Goal: Information Seeking & Learning: Learn about a topic

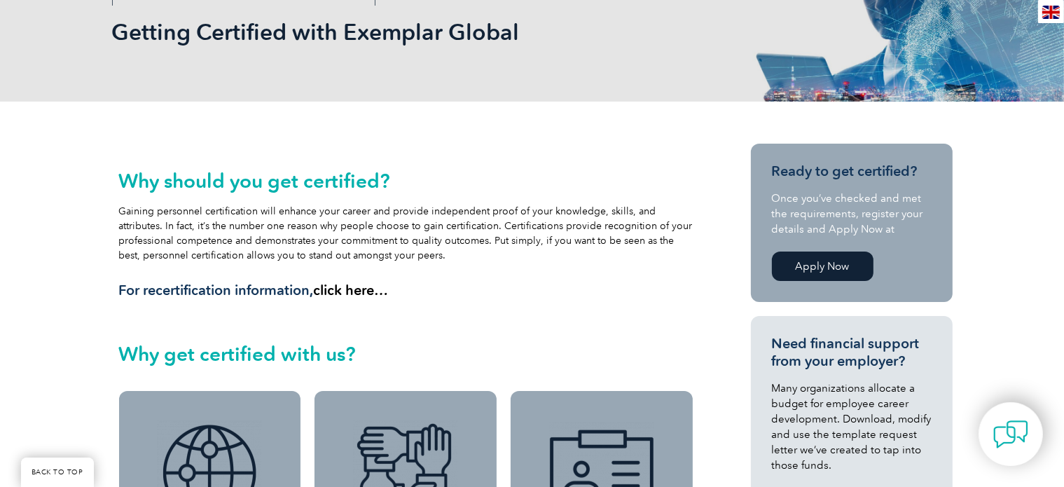
scroll to position [70, 0]
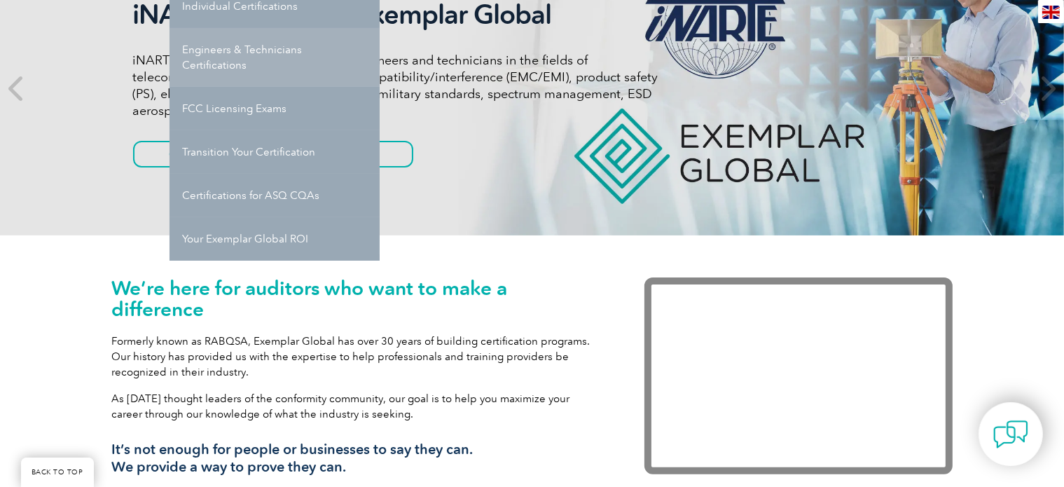
scroll to position [140, 0]
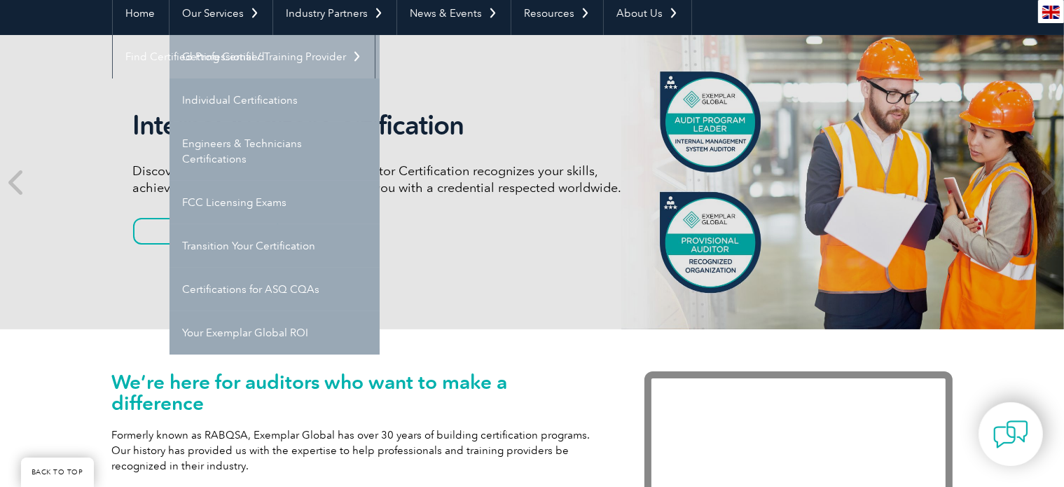
click at [227, 69] on link "Getting Certified" at bounding box center [274, 56] width 210 height 43
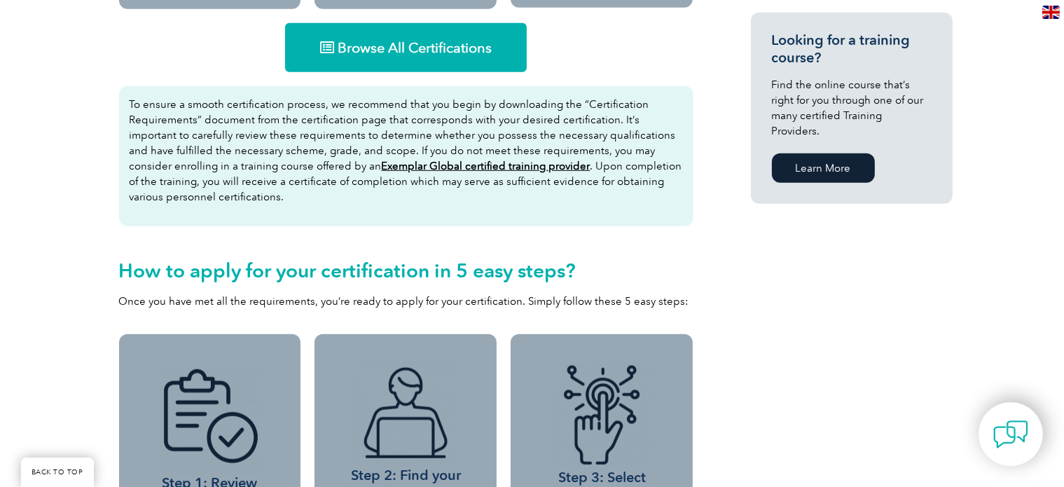
scroll to position [980, 0]
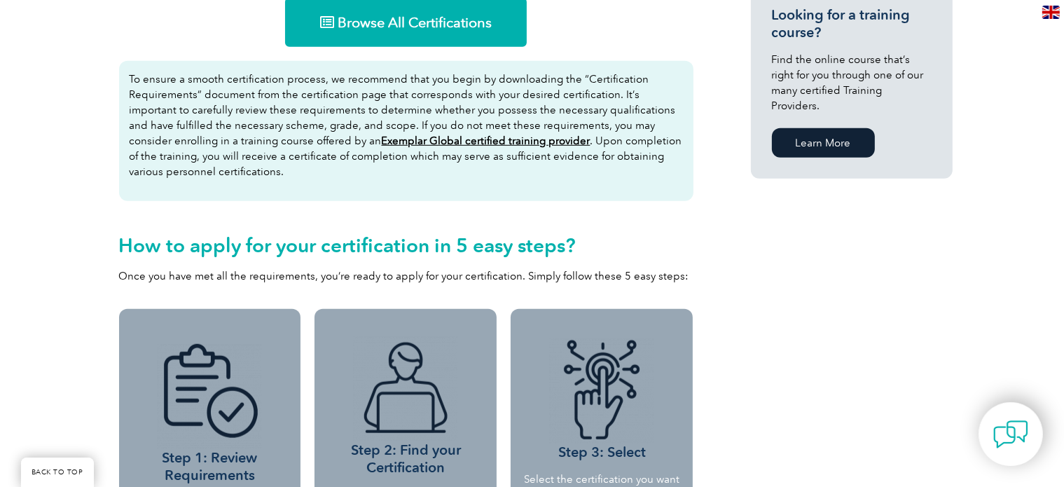
click at [415, 16] on span "Browse All Certifications" at bounding box center [415, 22] width 154 height 14
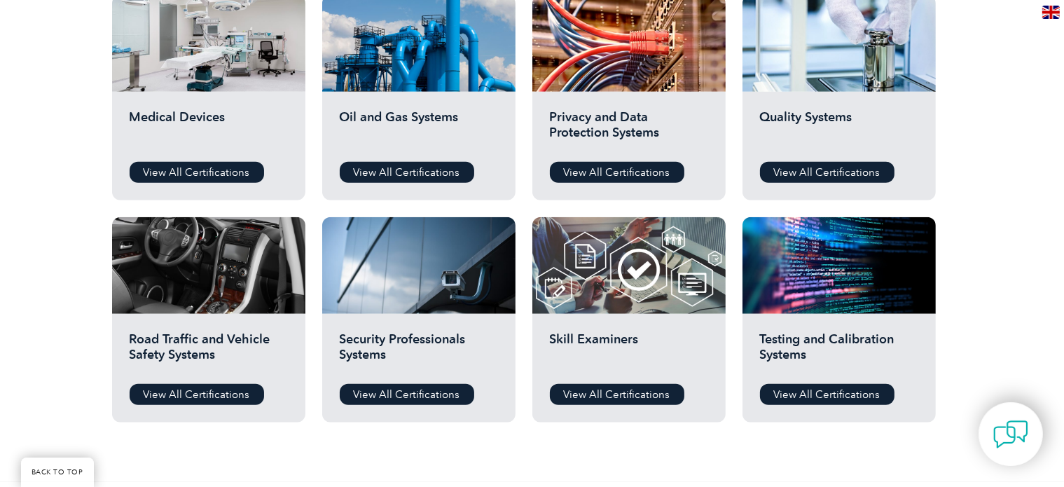
scroll to position [980, 0]
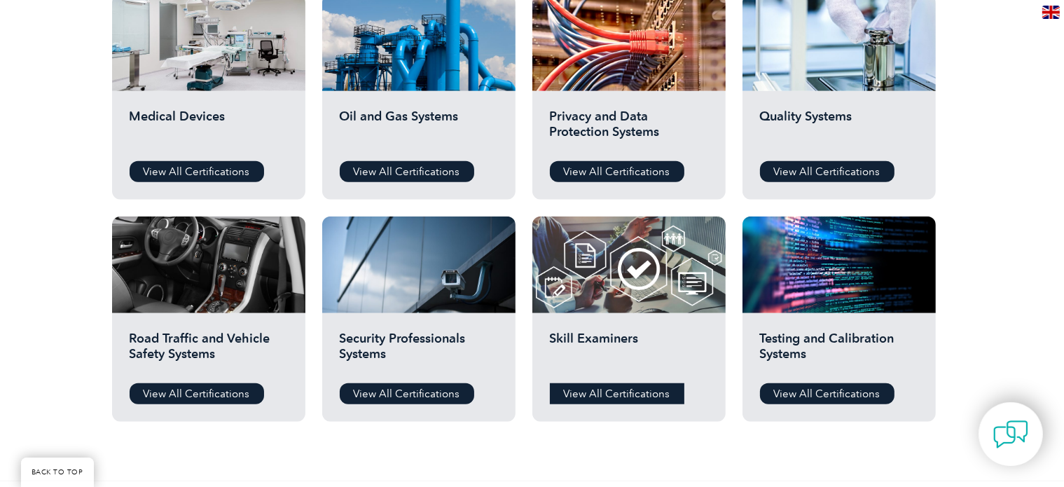
click at [597, 394] on link "View All Certifications" at bounding box center [617, 393] width 134 height 21
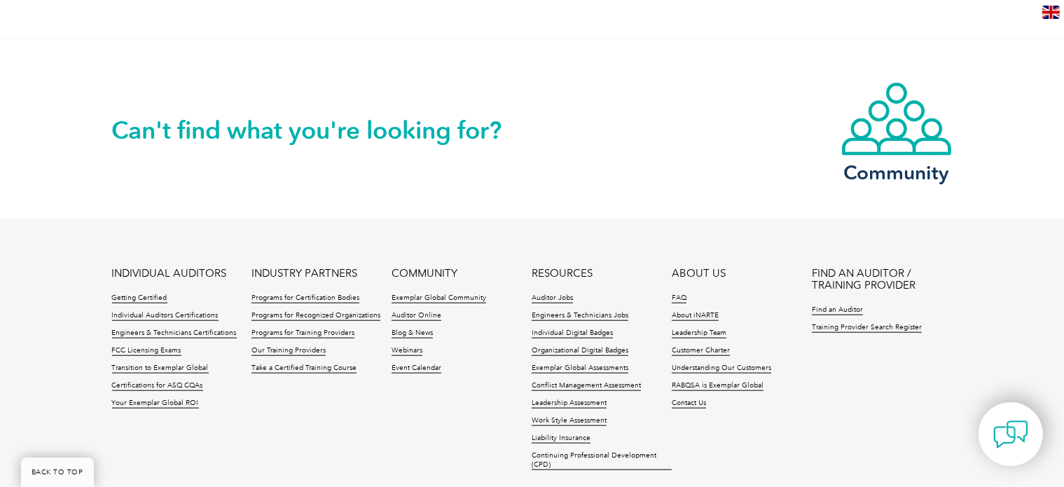
scroll to position [1470, 0]
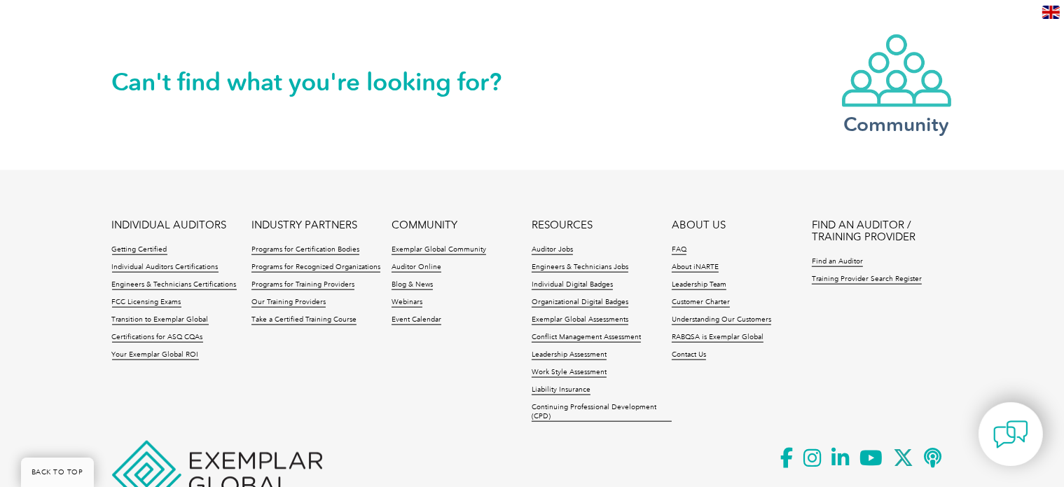
click at [891, 103] on img at bounding box center [896, 71] width 112 height 76
drag, startPoint x: 0, startPoint y: 481, endPoint x: 0, endPoint y: 447, distance: 34.3
click at [0, 464] on footer "INDIVIDUAL AUDITORS Getting Certified Individual Auditors Certifications Engine…" at bounding box center [532, 356] width 1064 height 373
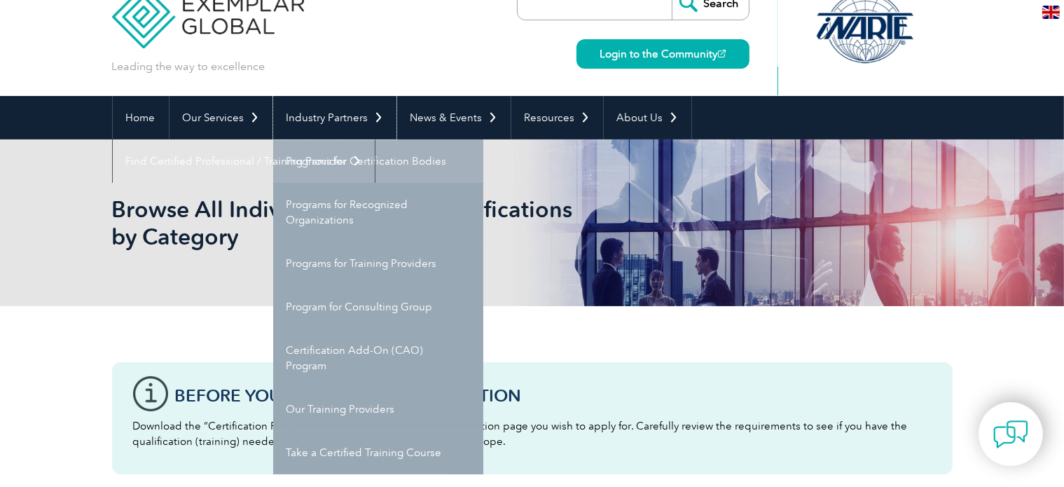
scroll to position [70, 0]
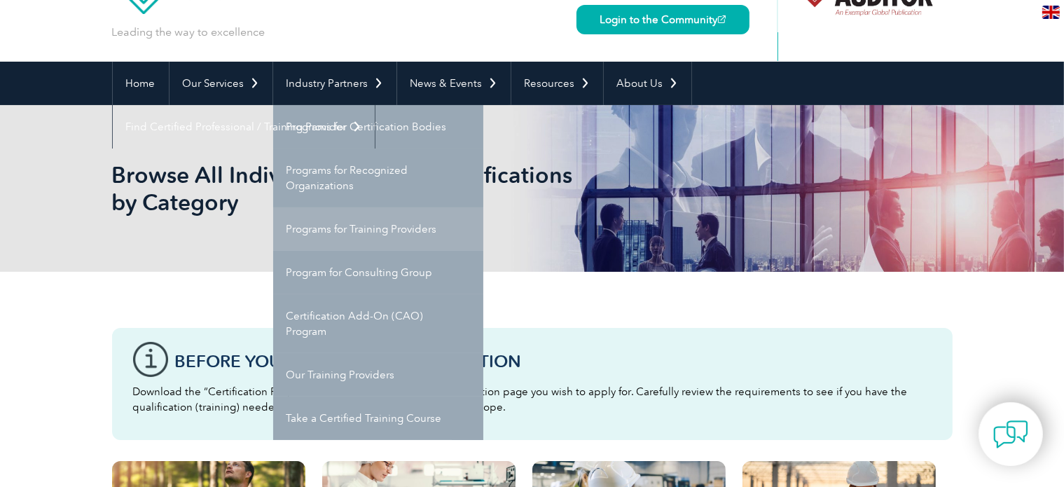
click at [363, 237] on link "Programs for Training Providers" at bounding box center [378, 228] width 210 height 43
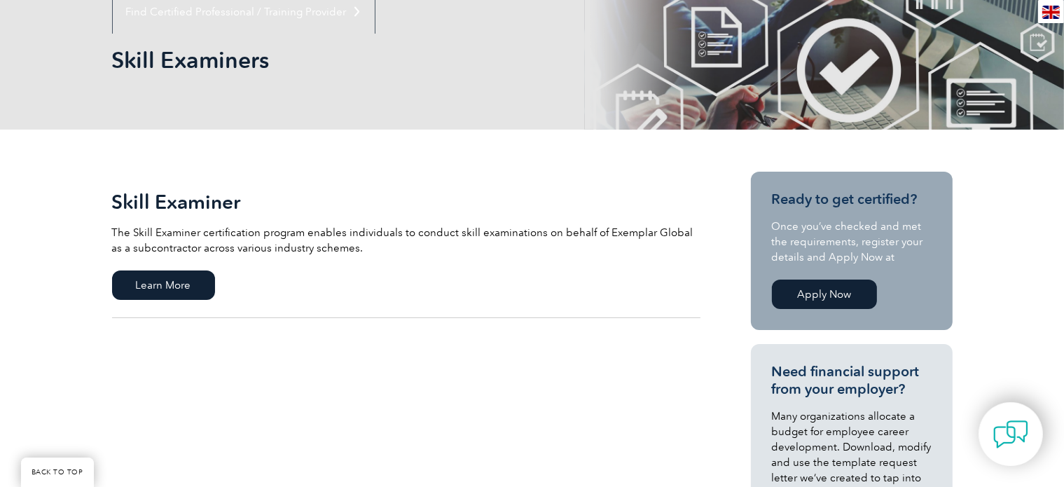
scroll to position [210, 0]
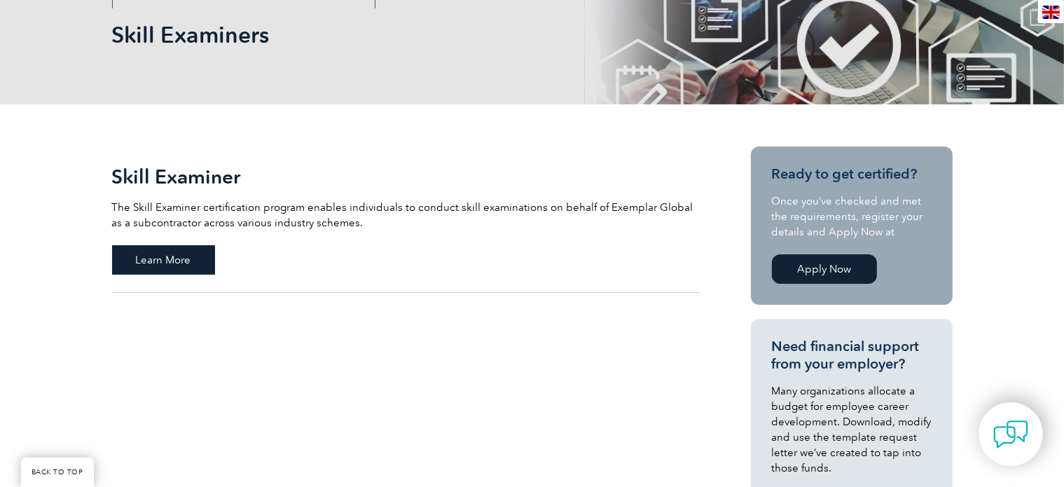
click at [188, 253] on span "Learn More" at bounding box center [163, 259] width 103 height 29
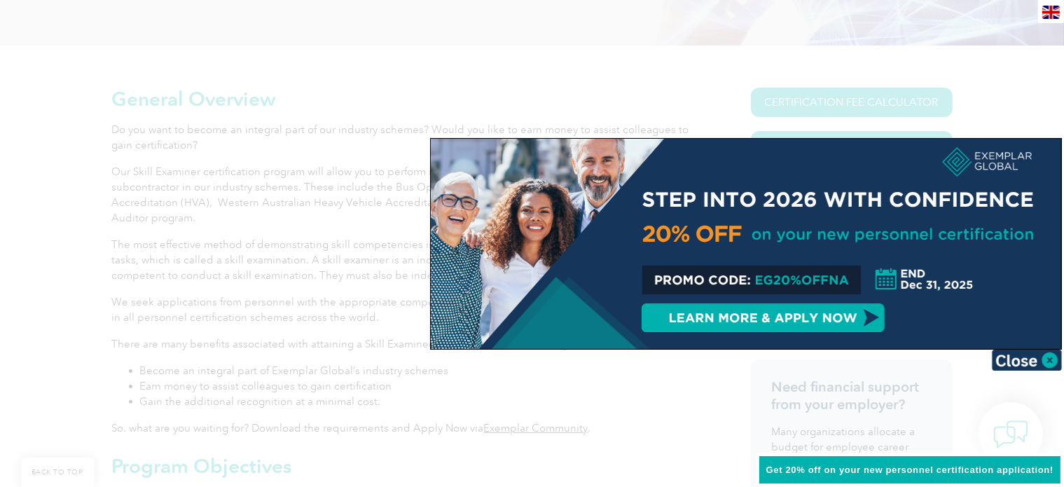
scroll to position [490, 0]
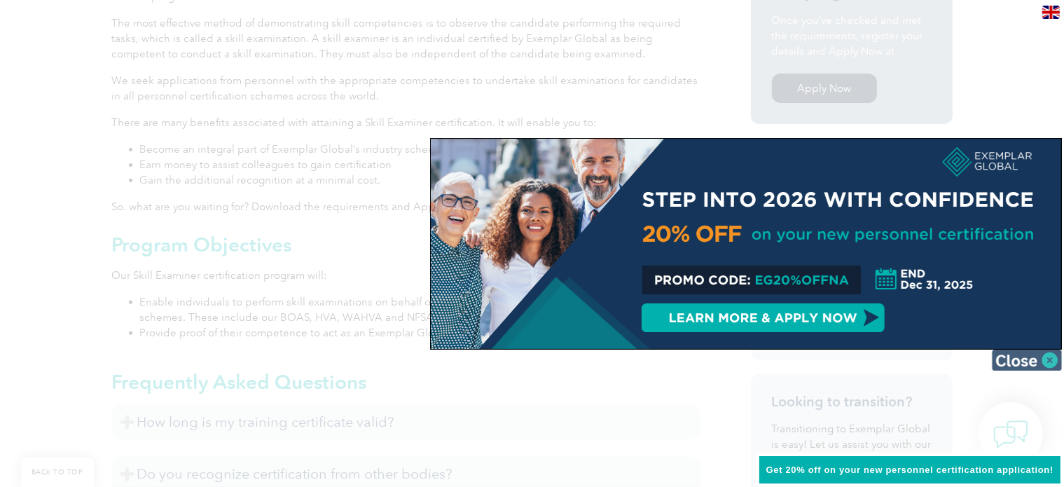
click at [1004, 353] on img at bounding box center [1027, 359] width 70 height 21
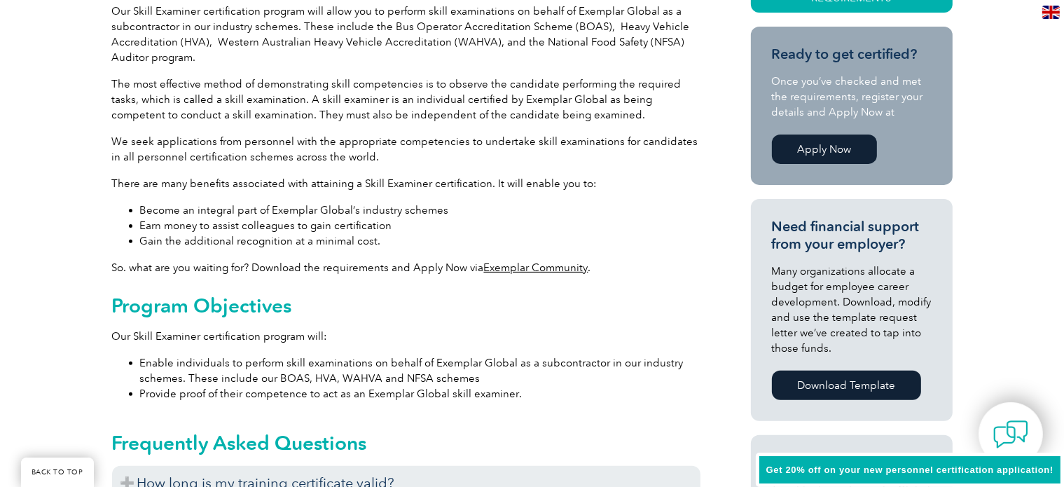
scroll to position [140, 0]
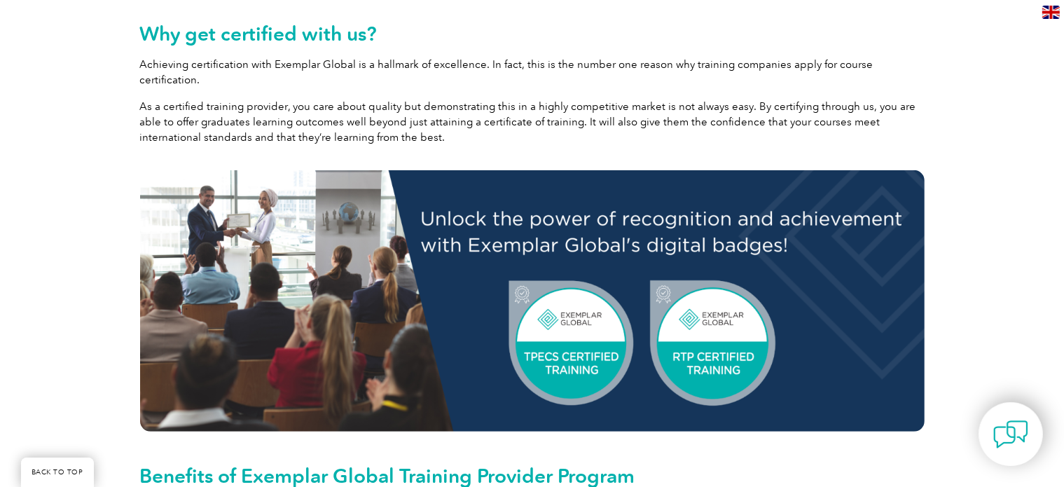
scroll to position [630, 0]
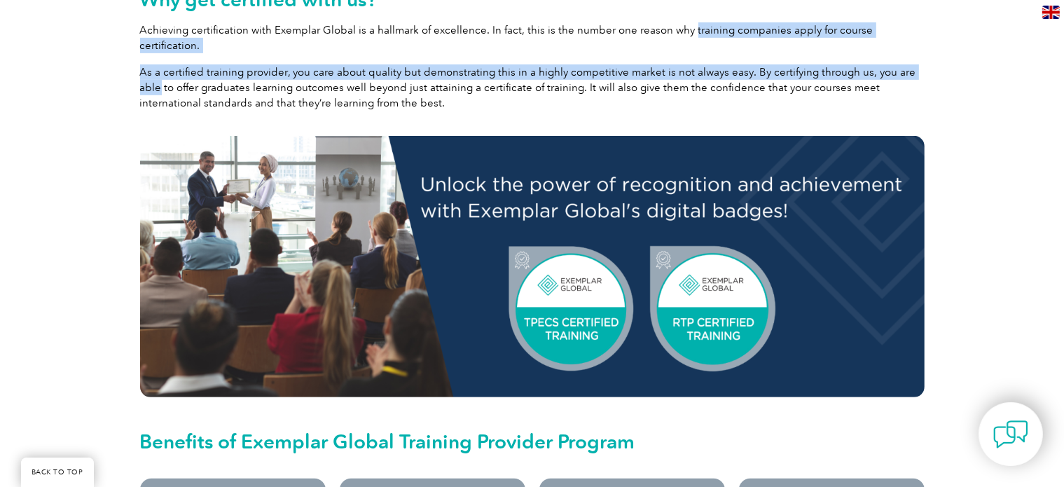
drag, startPoint x: 685, startPoint y: 32, endPoint x: 922, endPoint y: 39, distance: 237.5
click at [922, 39] on div "Why get certified with us? Achieving certification with Exemplar Global is a ha…" at bounding box center [532, 49] width 784 height 123
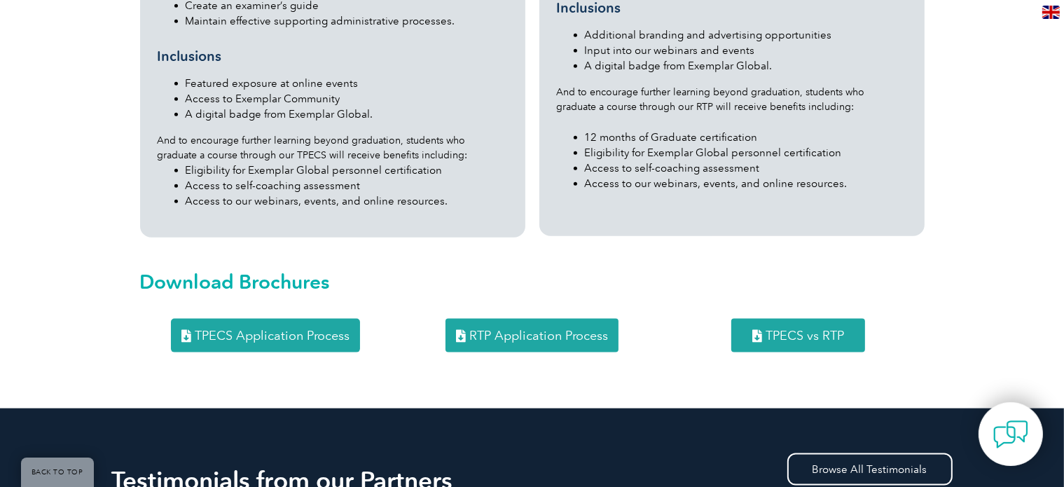
scroll to position [1751, 0]
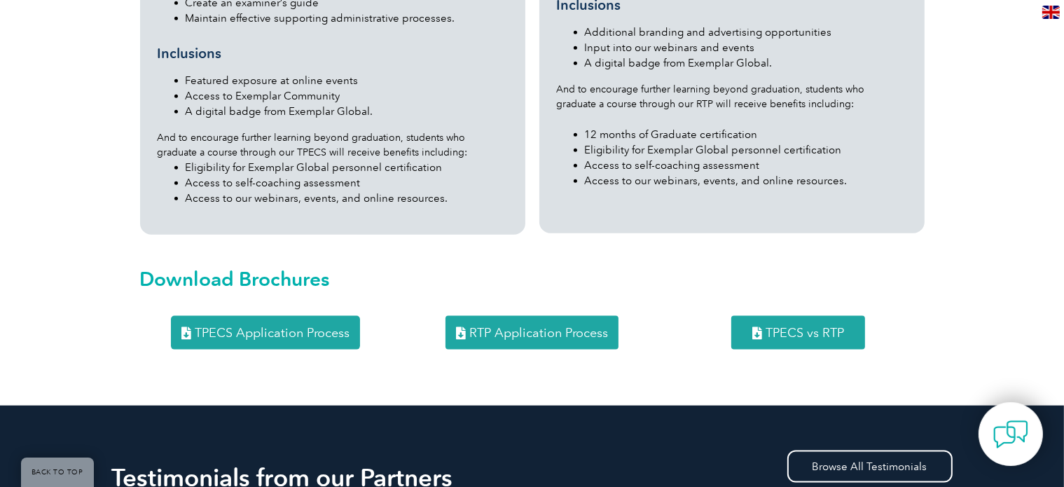
click at [582, 316] on link "RTP Application Process" at bounding box center [531, 333] width 173 height 34
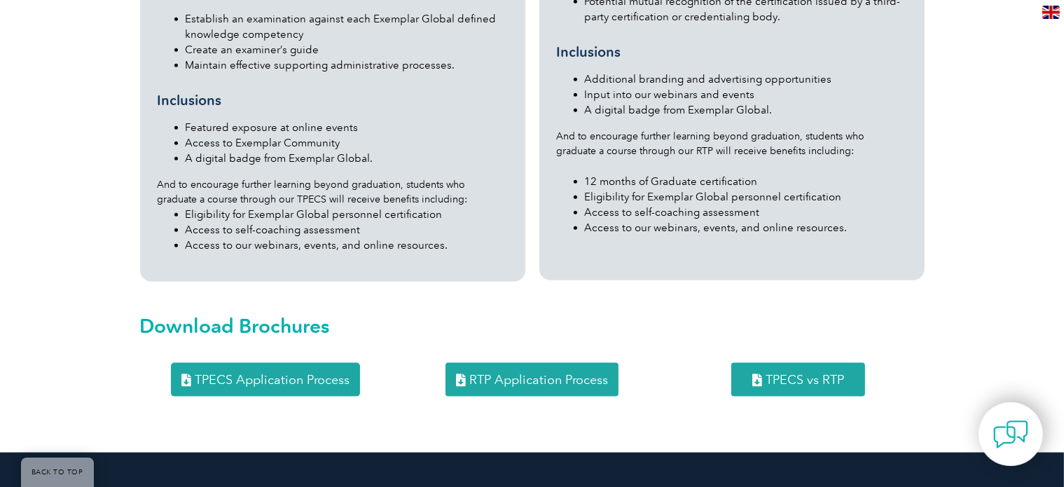
scroll to position [1703, 0]
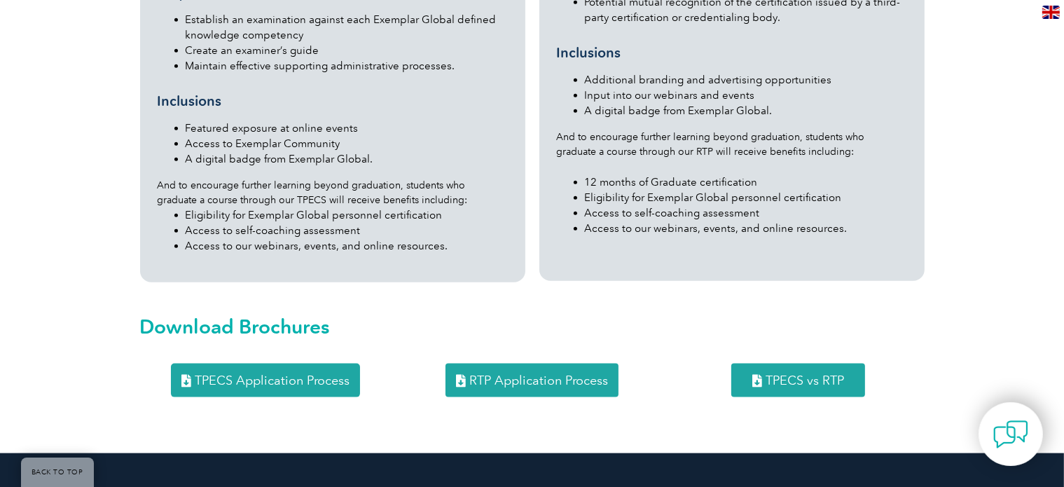
click at [809, 363] on link "TPECS vs RTP" at bounding box center [798, 380] width 134 height 34
click at [325, 363] on link "TPECS Application Process" at bounding box center [265, 380] width 189 height 34
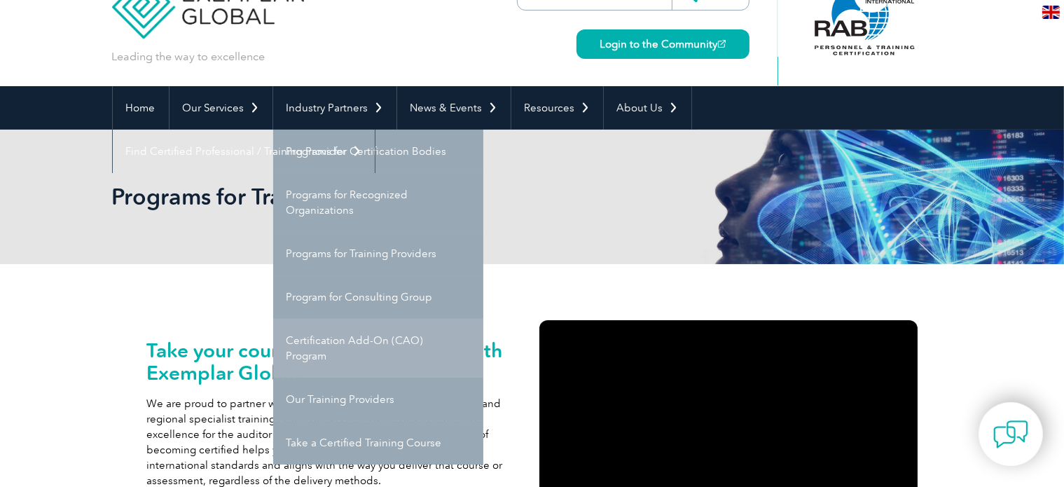
scroll to position [70, 0]
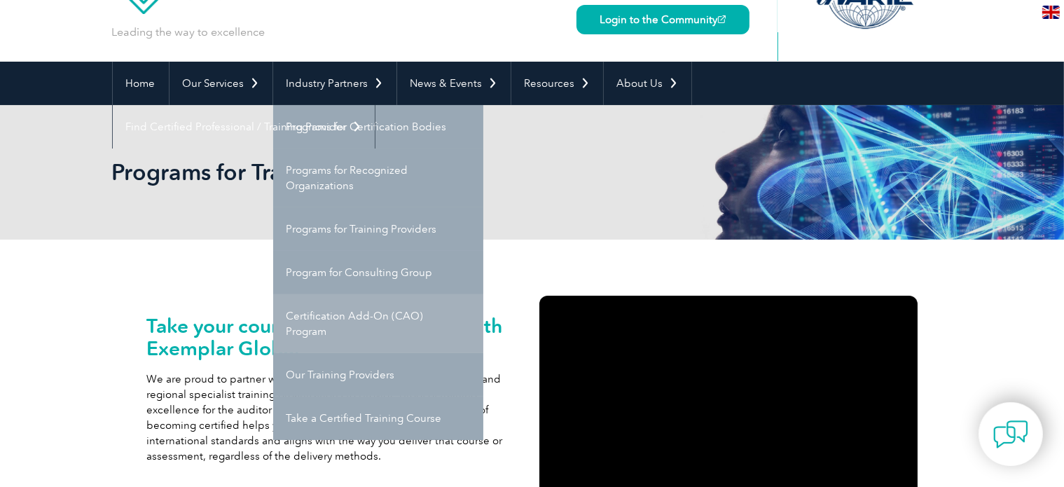
click at [345, 307] on link "Certification Add-On (CAO) Program" at bounding box center [378, 323] width 210 height 59
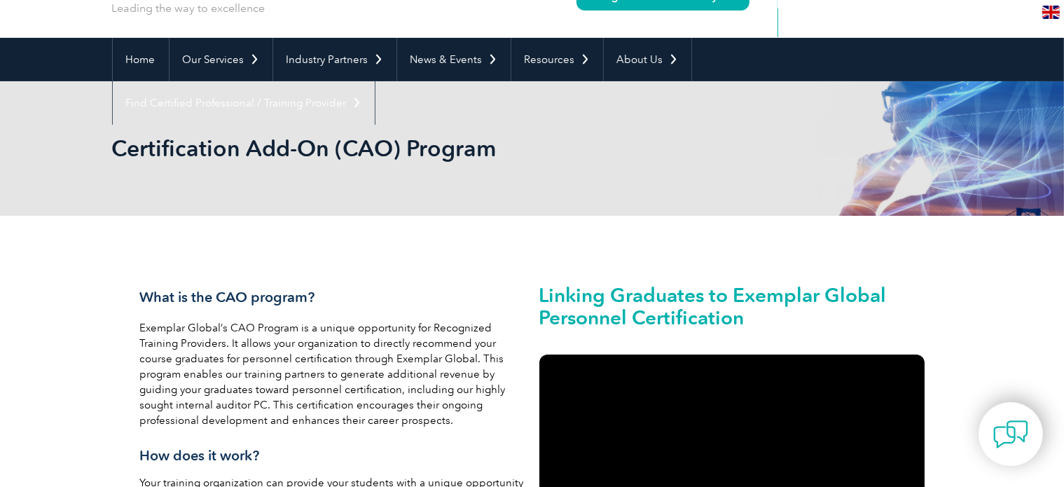
scroll to position [70, 0]
